Goal: Transaction & Acquisition: Subscribe to service/newsletter

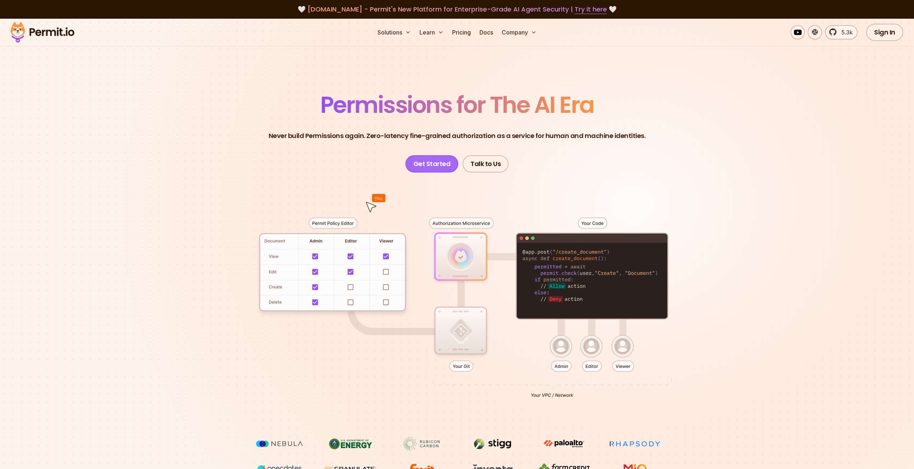
click at [439, 168] on link "Get Started" at bounding box center [431, 163] width 53 height 17
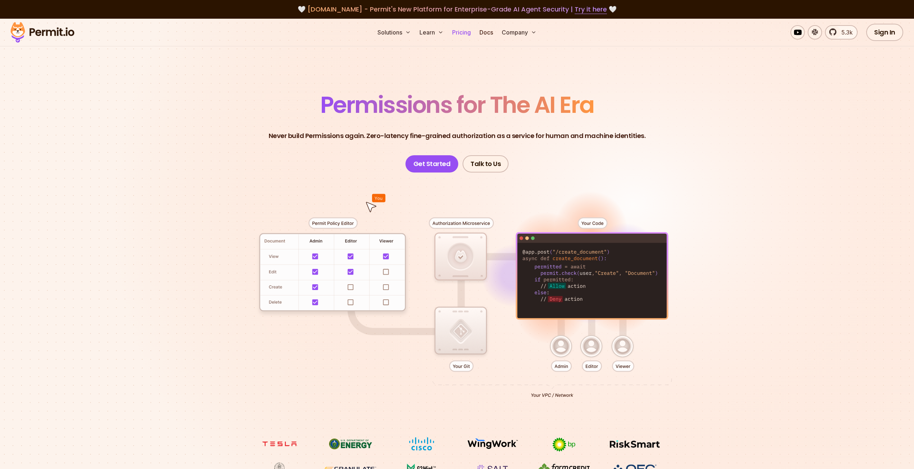
click at [470, 29] on link "Pricing" at bounding box center [461, 32] width 24 height 14
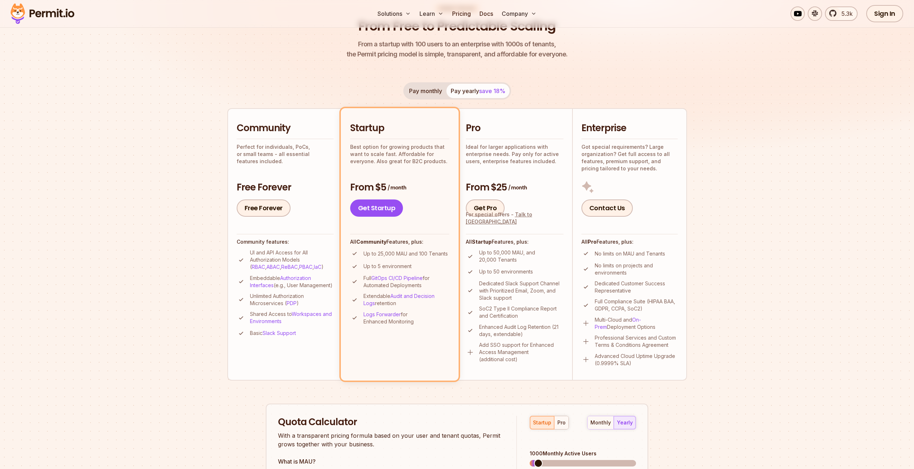
scroll to position [72, 0]
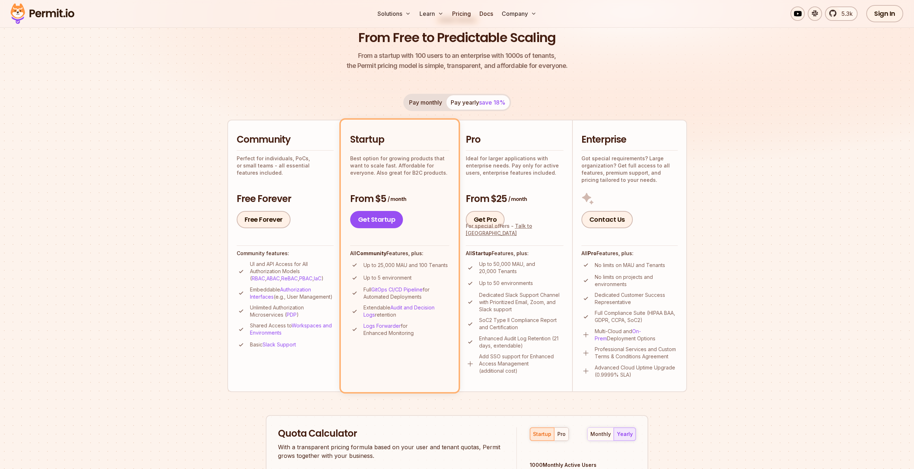
click at [414, 106] on button "Pay monthly" at bounding box center [426, 102] width 42 height 14
click at [468, 101] on button "Pay yearly save 18%" at bounding box center [477, 102] width 63 height 14
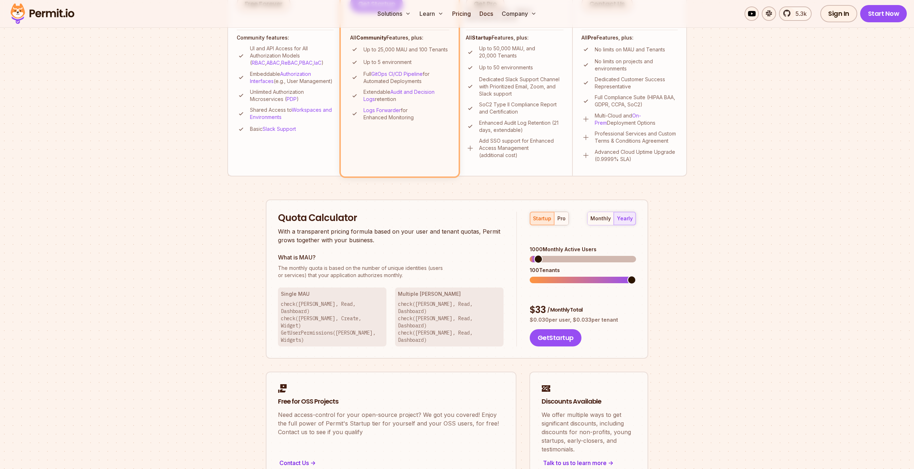
scroll to position [108, 0]
